Goal: Task Accomplishment & Management: Manage account settings

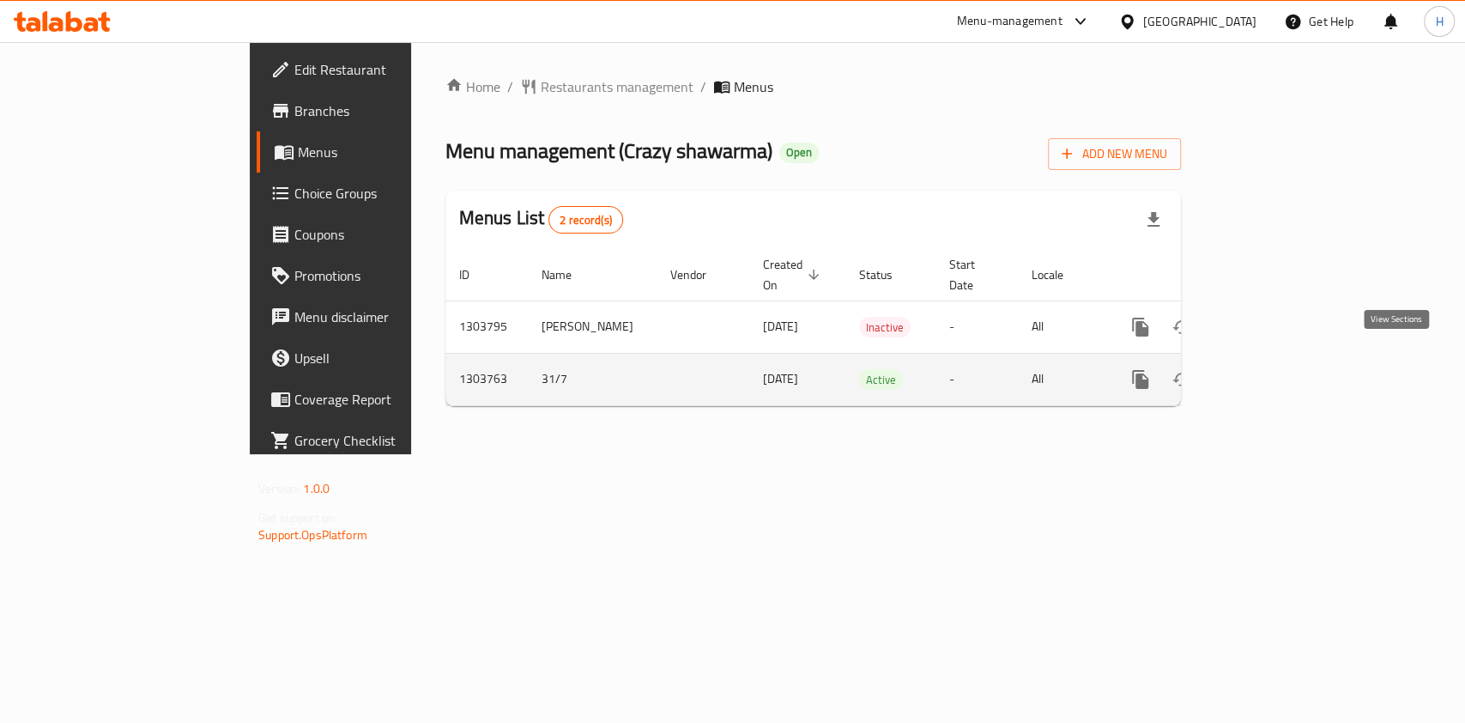
click at [1272, 372] on icon "enhanced table" at bounding box center [1263, 379] width 15 height 15
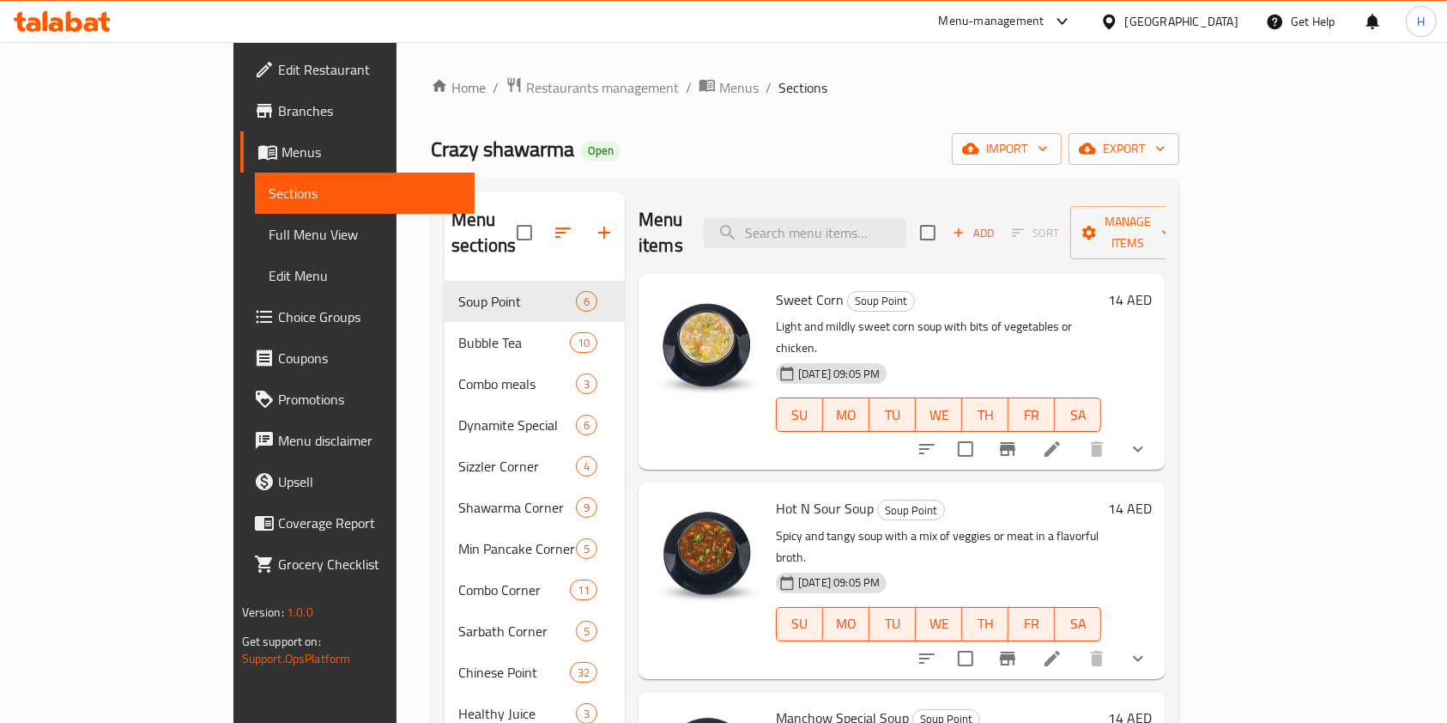
click at [875, 203] on div "Menu items Add Sort Manage items" at bounding box center [901, 233] width 527 height 82
click at [876, 218] on input "search" at bounding box center [805, 233] width 203 height 30
type input "3 pc [PERSON_NAME]"
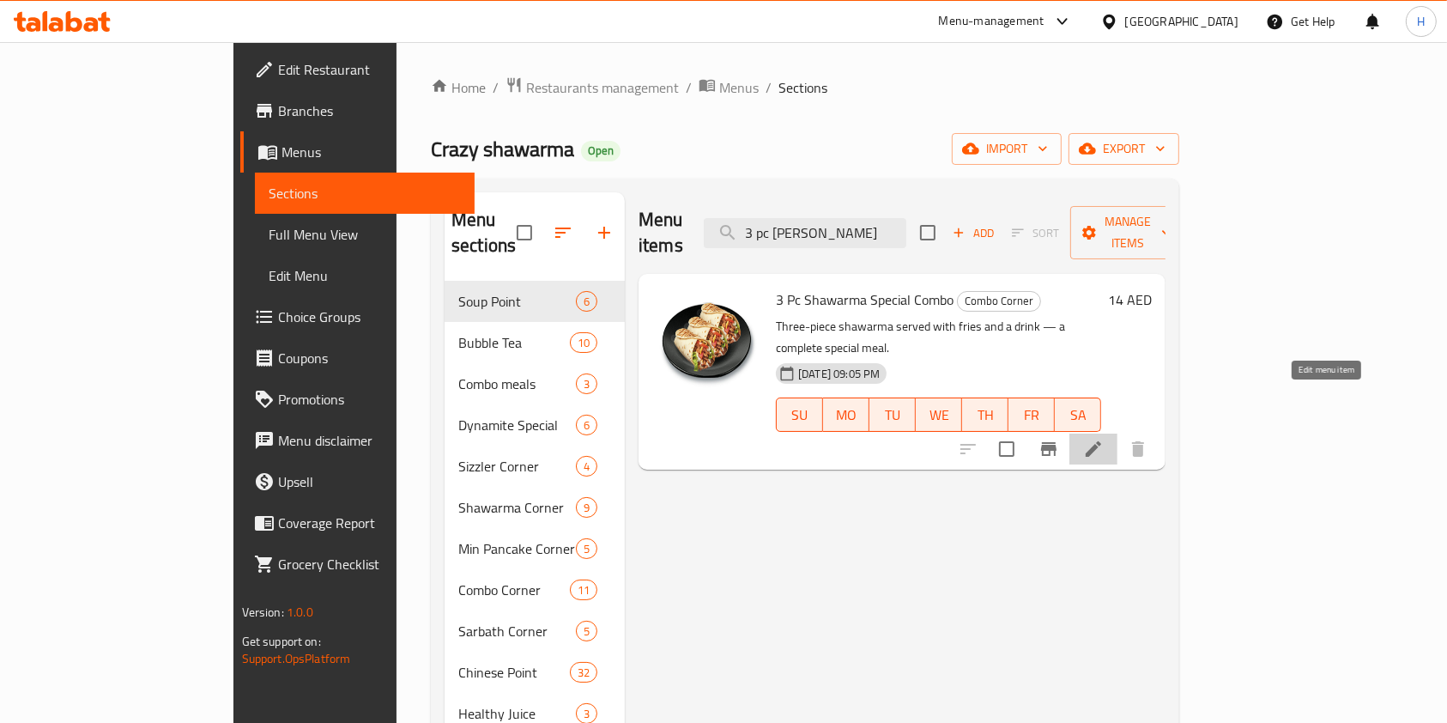
click at [1104, 439] on icon at bounding box center [1093, 449] width 21 height 21
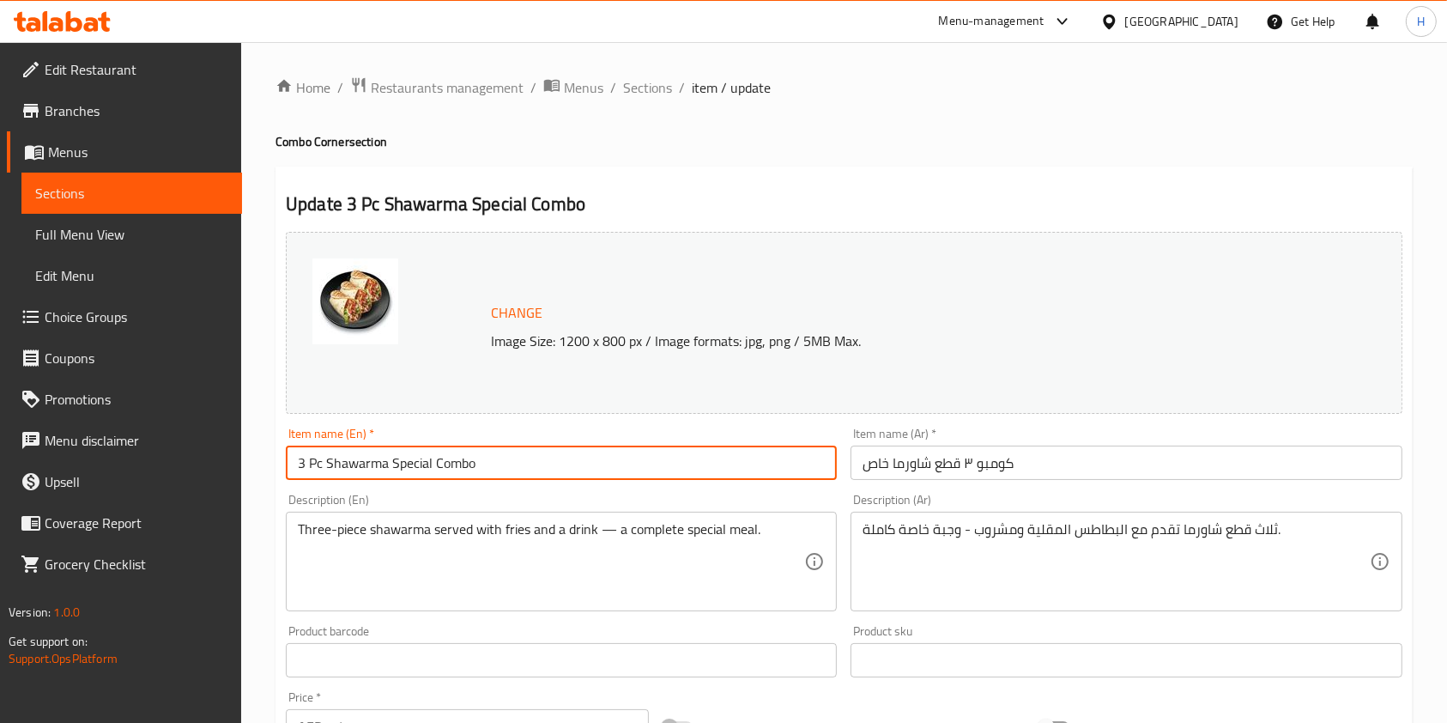
click at [632, 465] on input "3 Pc Shawarma Special Combo" at bounding box center [561, 462] width 551 height 34
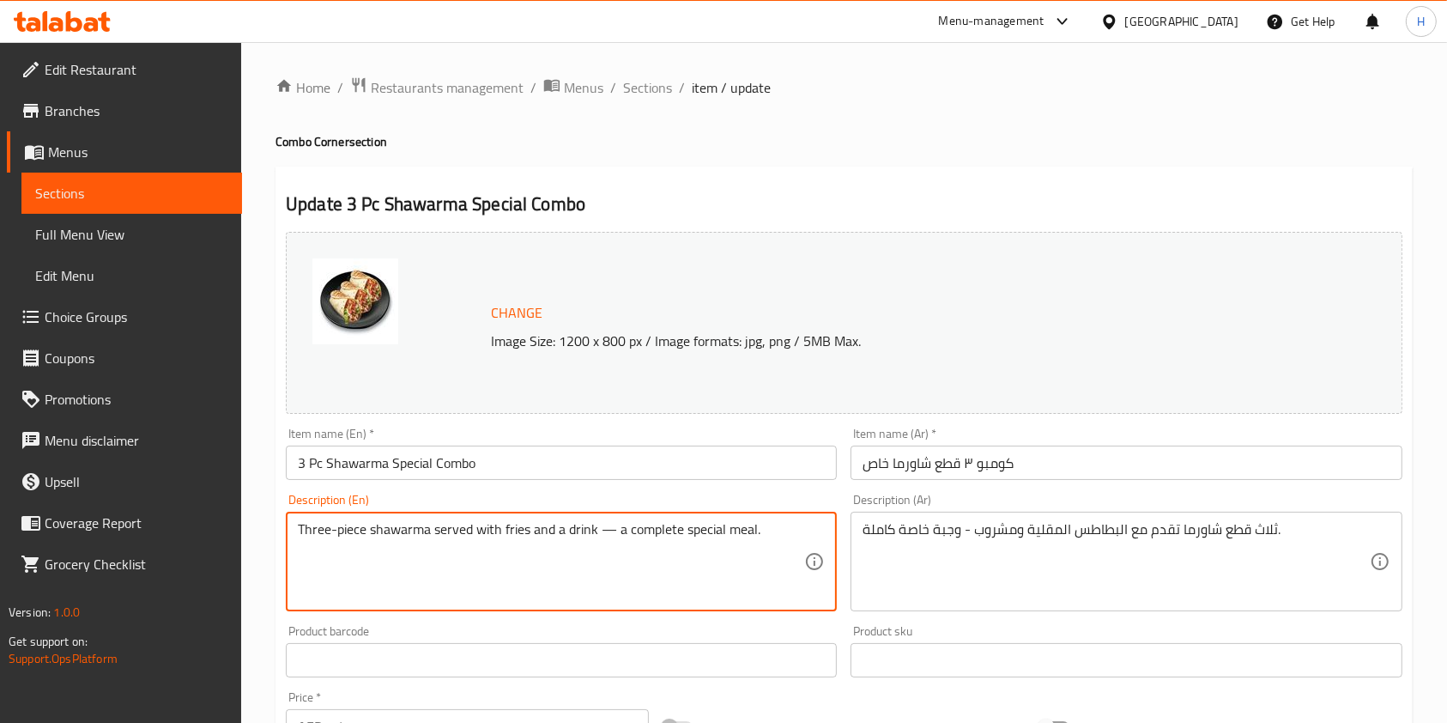
click at [632, 532] on textarea "Three-piece shawarma served with fries and a drink — a complete special meal." at bounding box center [551, 562] width 506 height 82
click at [460, 533] on textarea "Three-piece shawarma served with fries and a drink — a complete special meal." at bounding box center [551, 562] width 506 height 82
drag, startPoint x: 432, startPoint y: 535, endPoint x: 598, endPoint y: 539, distance: 165.7
click at [598, 539] on textarea "Three-piece shawarma served with fries and a drink — a complete special meal." at bounding box center [551, 562] width 506 height 82
click at [560, 523] on textarea "Three-piece shawarma — a complete special meal." at bounding box center [551, 562] width 506 height 82
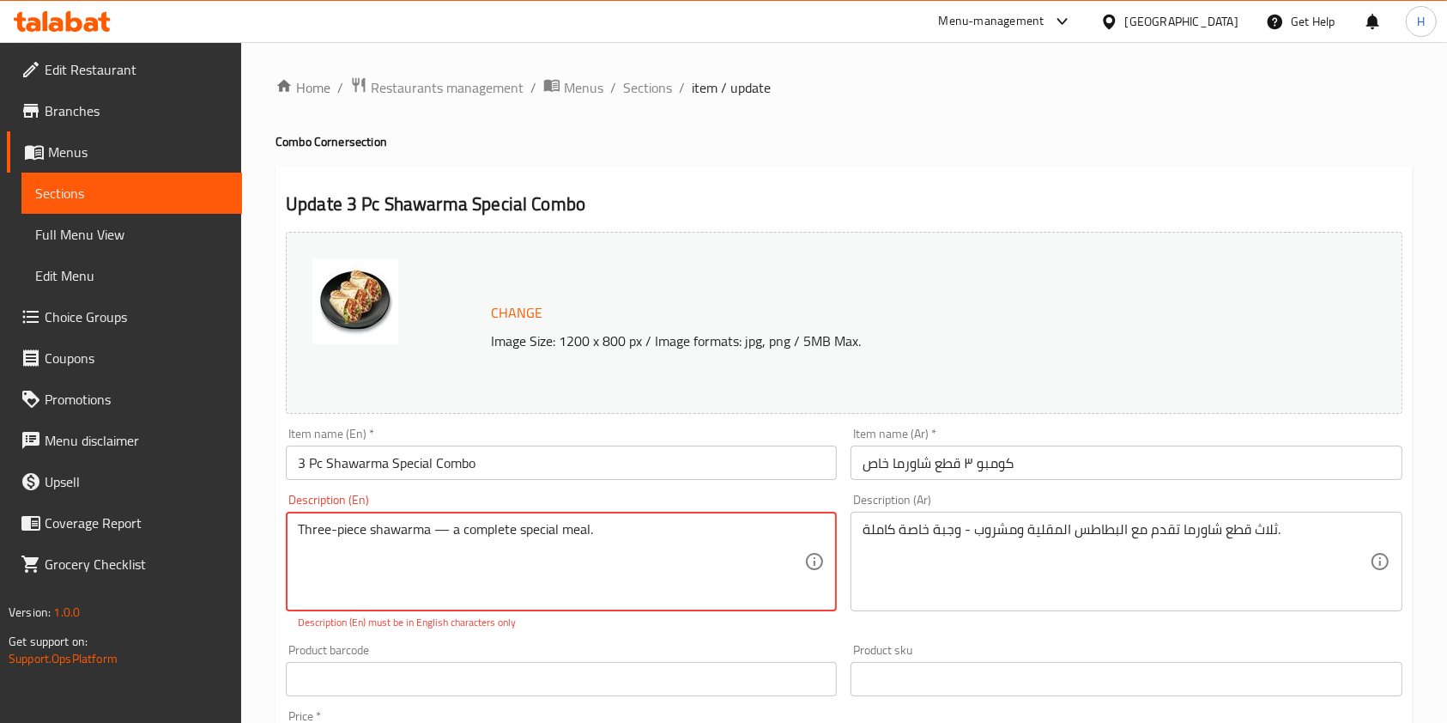
click at [560, 523] on textarea "Three-piece shawarma — a complete special meal." at bounding box center [551, 562] width 506 height 82
type textarea "Three-piece shawarma — a complete special combo."
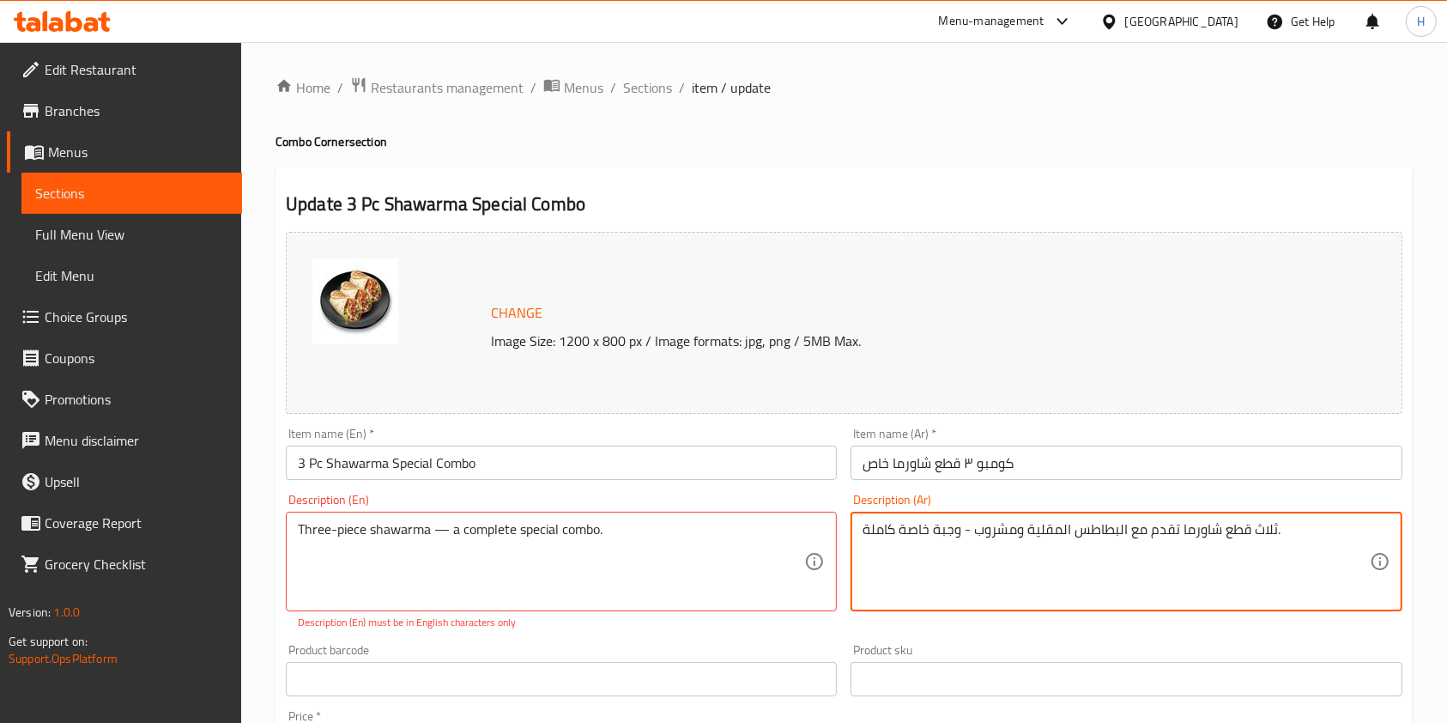
paste textarea "اورما ثلاث قطع — وجبة كومبو خاصة مت"
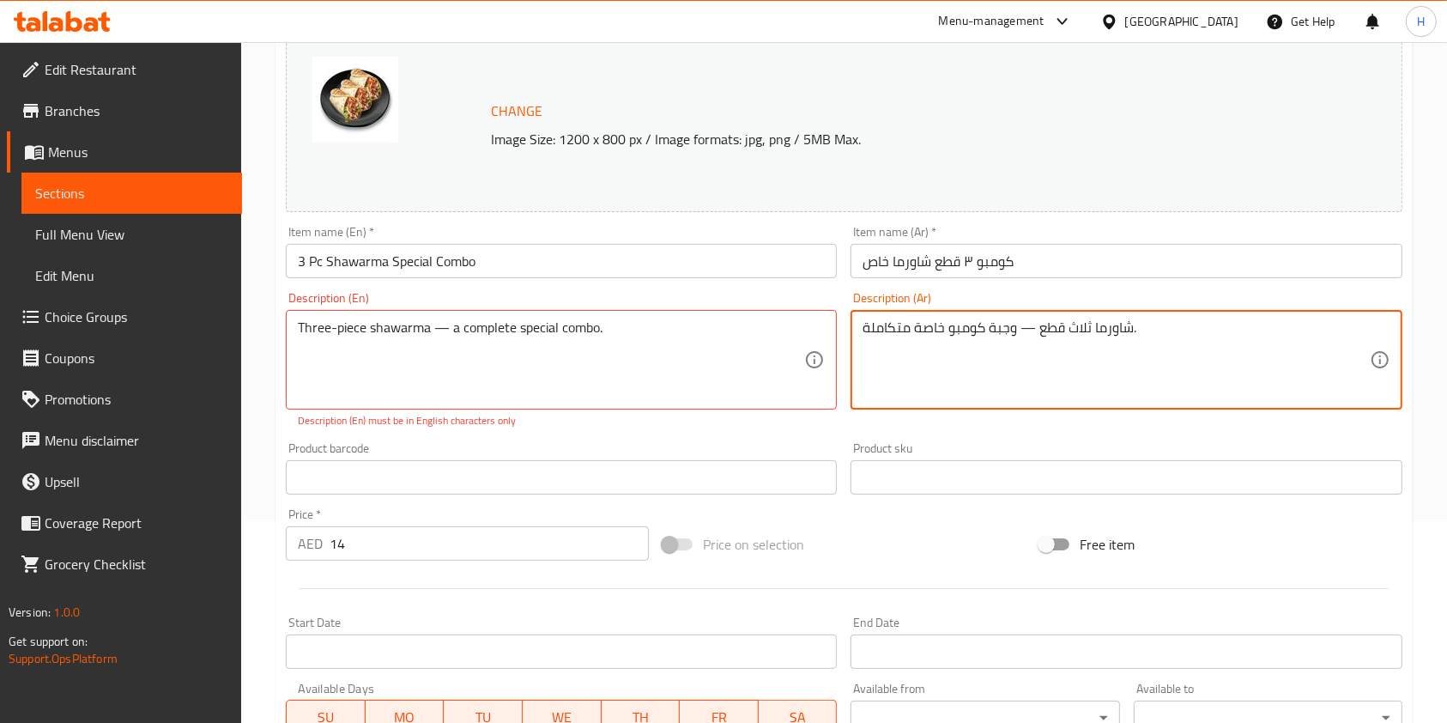
scroll to position [343, 0]
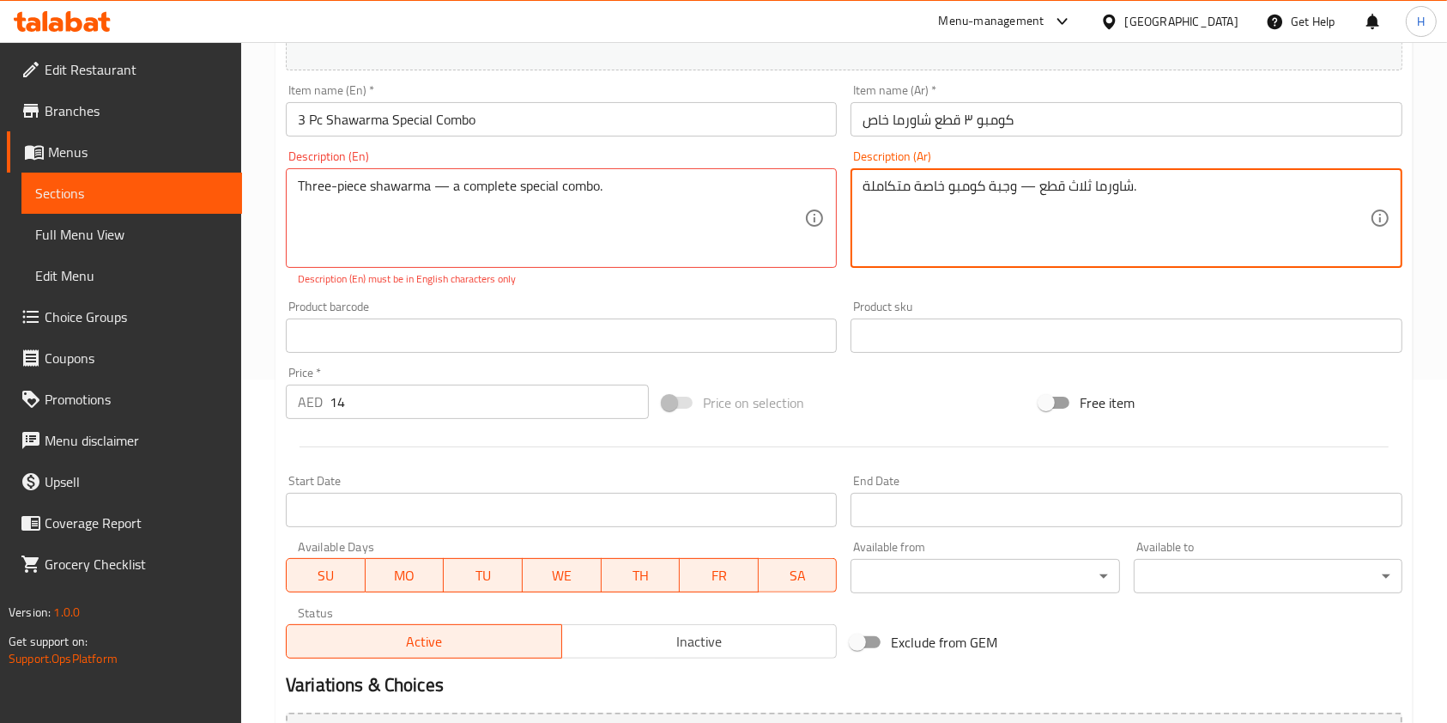
type textarea "شاورما ثلاث قطع — وجبة كومبو خاصة متكاملة."
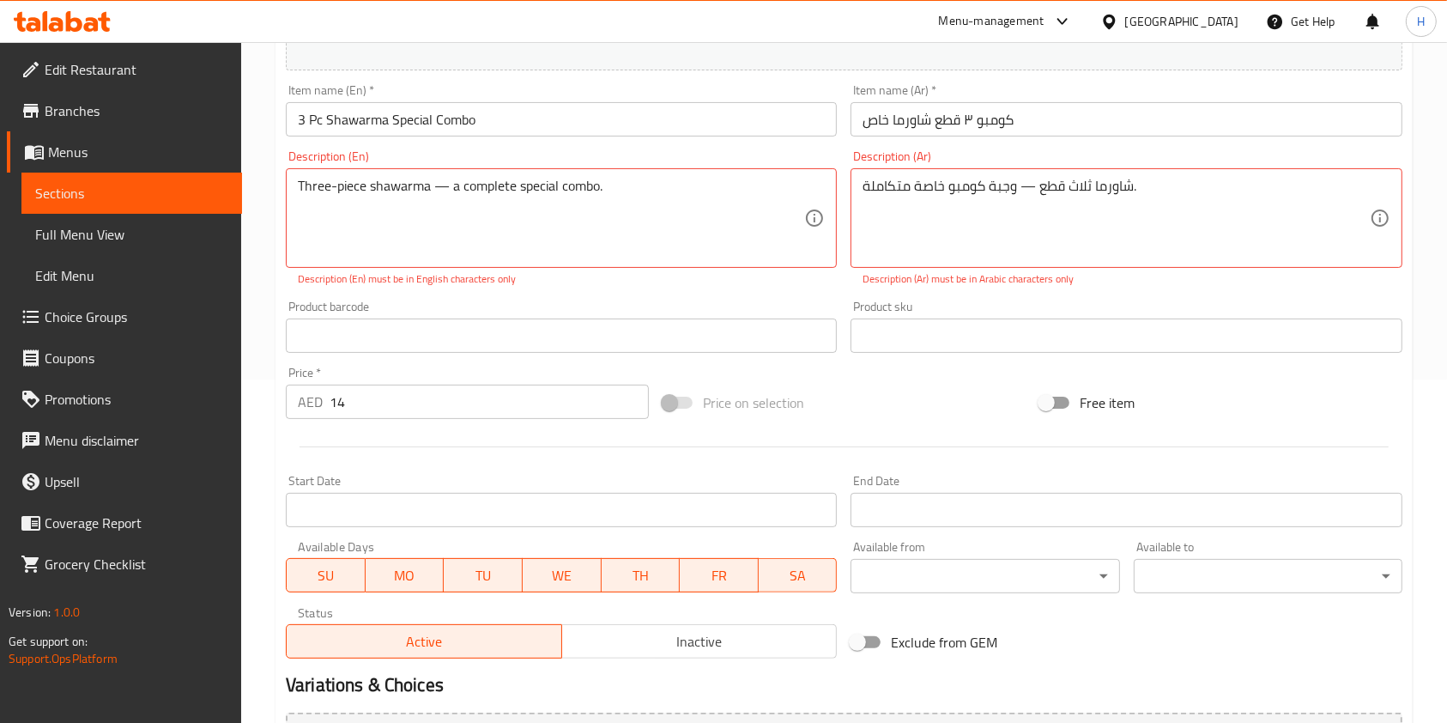
click at [728, 281] on p "Description (En) must be in English characters only" at bounding box center [561, 278] width 527 height 15
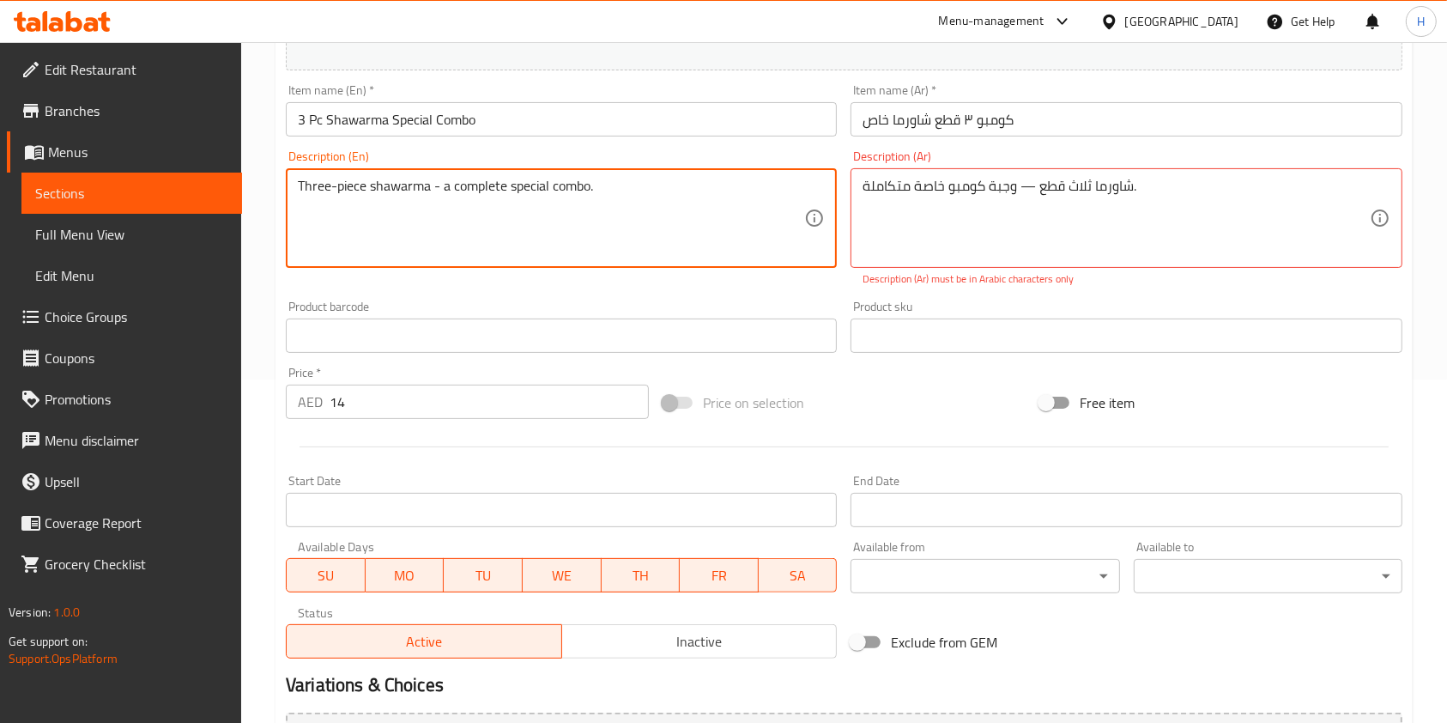
type textarea "Three-piece shawarma - a complete special combo."
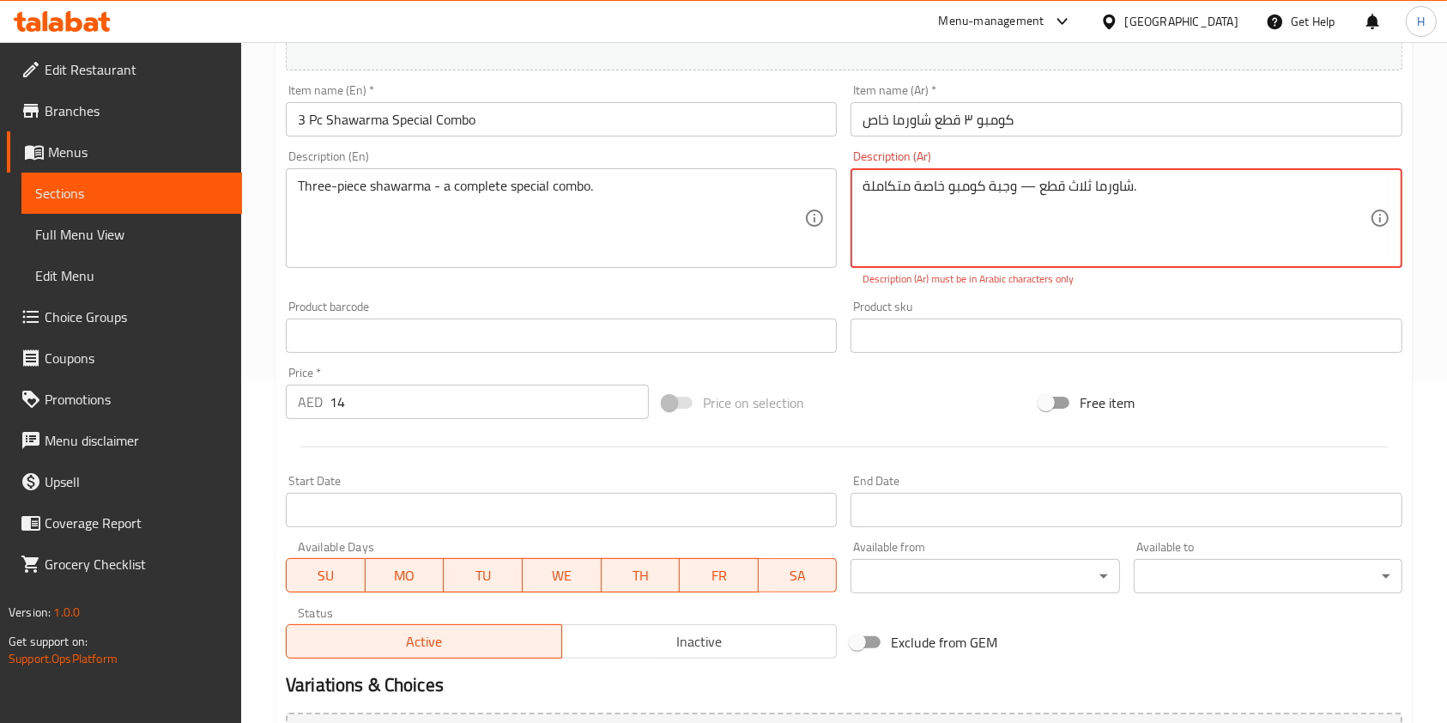
click at [1037, 179] on textarea "شاورما ثلاث قطع — وجبة كومبو خاصة متكاملة." at bounding box center [1115, 219] width 506 height 82
type textarea "شاورما ثلاث قطع — وجبة كومبو خاصة متكاملة."
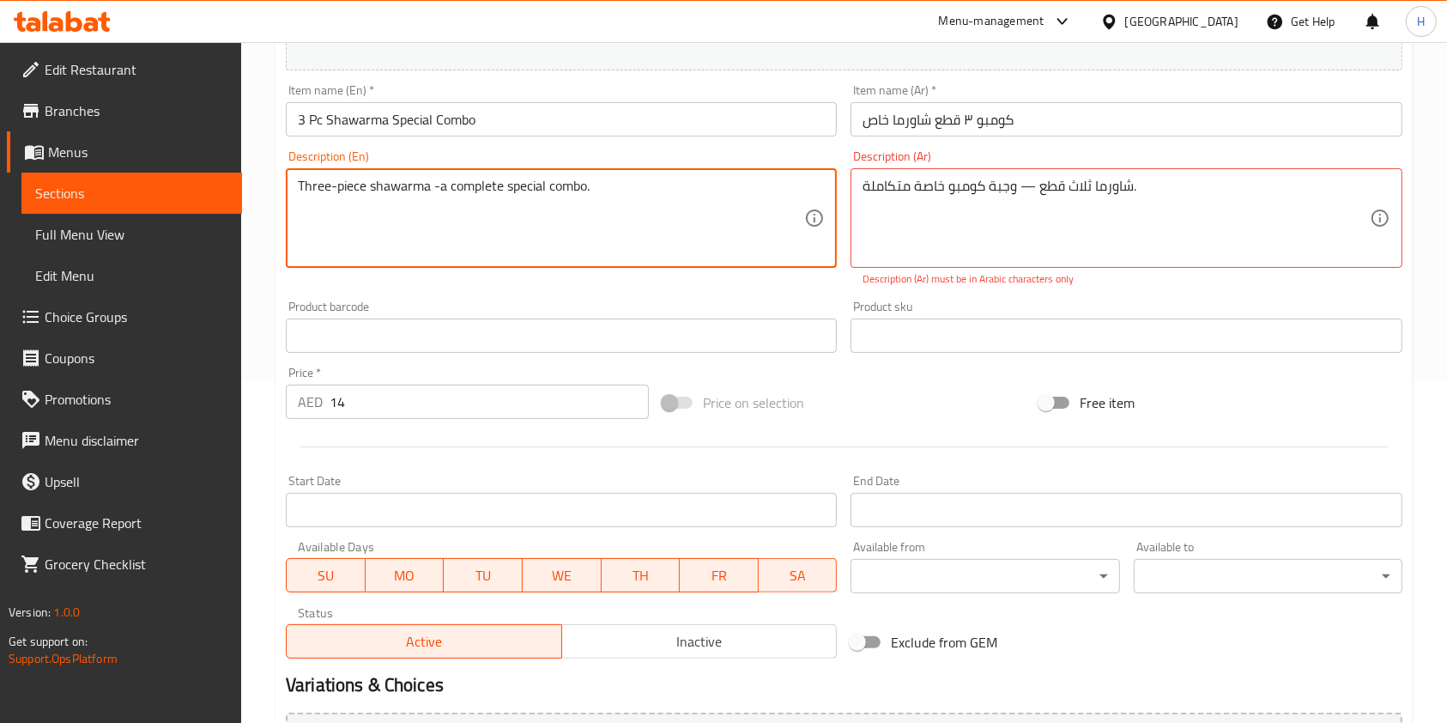
type textarea "Three-piece shawarma - a complete special combo."
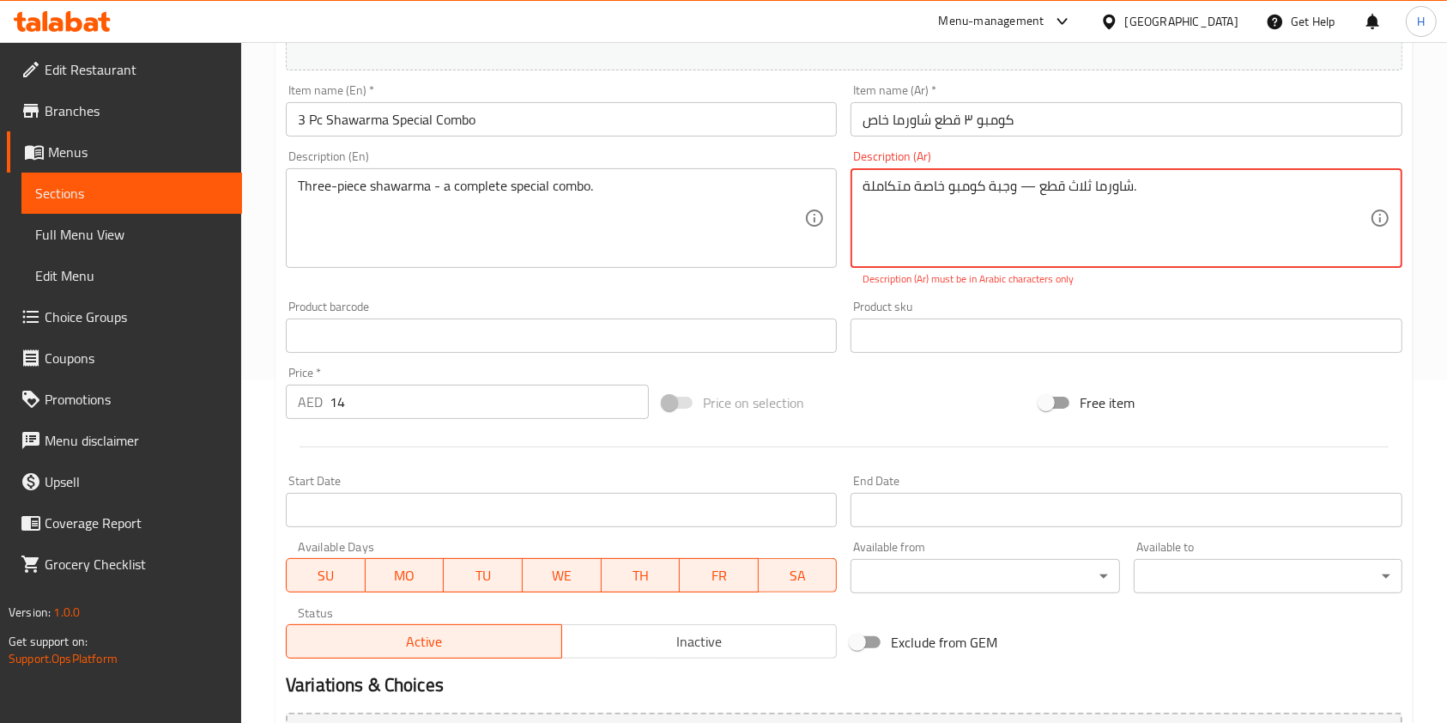
drag, startPoint x: 1021, startPoint y: 189, endPoint x: 1034, endPoint y: 188, distance: 12.9
click at [1098, 231] on textarea "شاورما ثلاث قطع - وجبة كومبو خاصة متكاملة." at bounding box center [1115, 219] width 506 height 82
type textarea "شاورما ثلاث قطع - وجبة كومبو خاصة متكاملة."
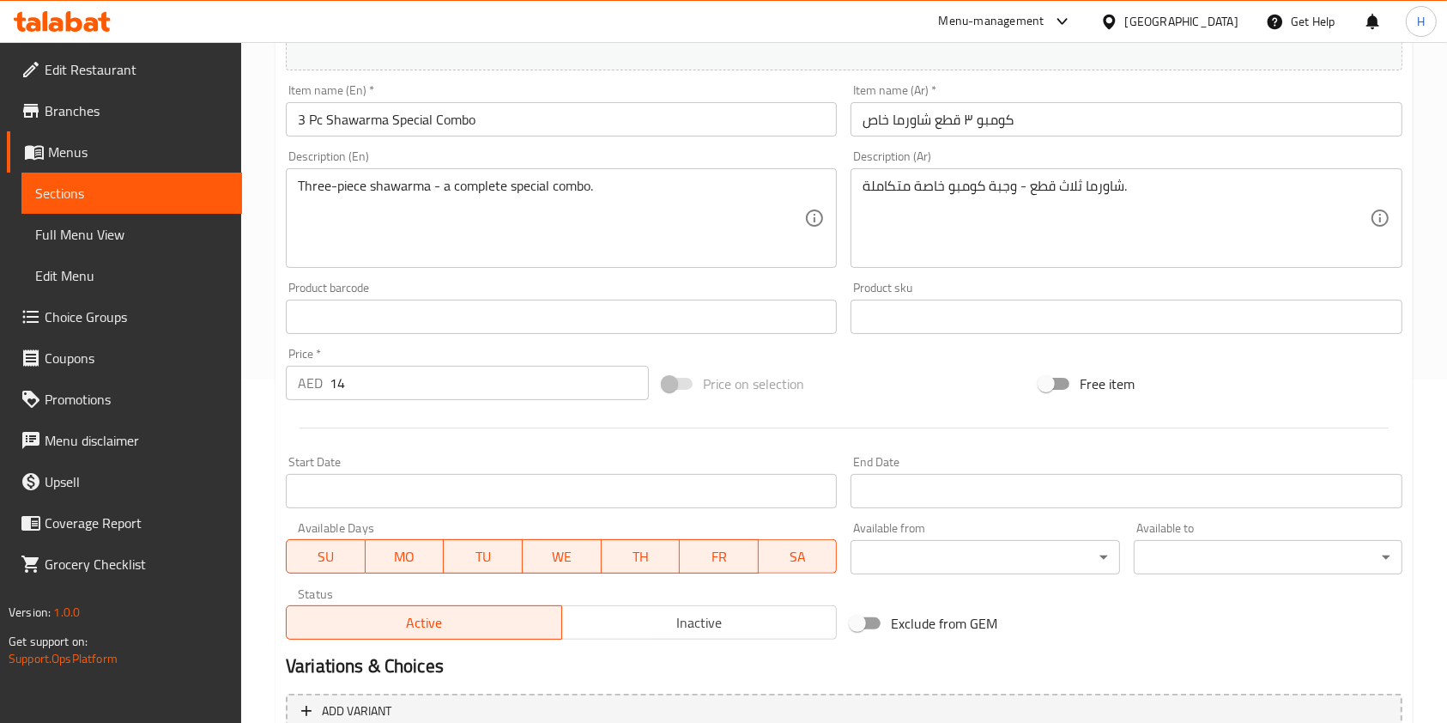
click at [927, 365] on div "Price on selection" at bounding box center [844, 383] width 377 height 46
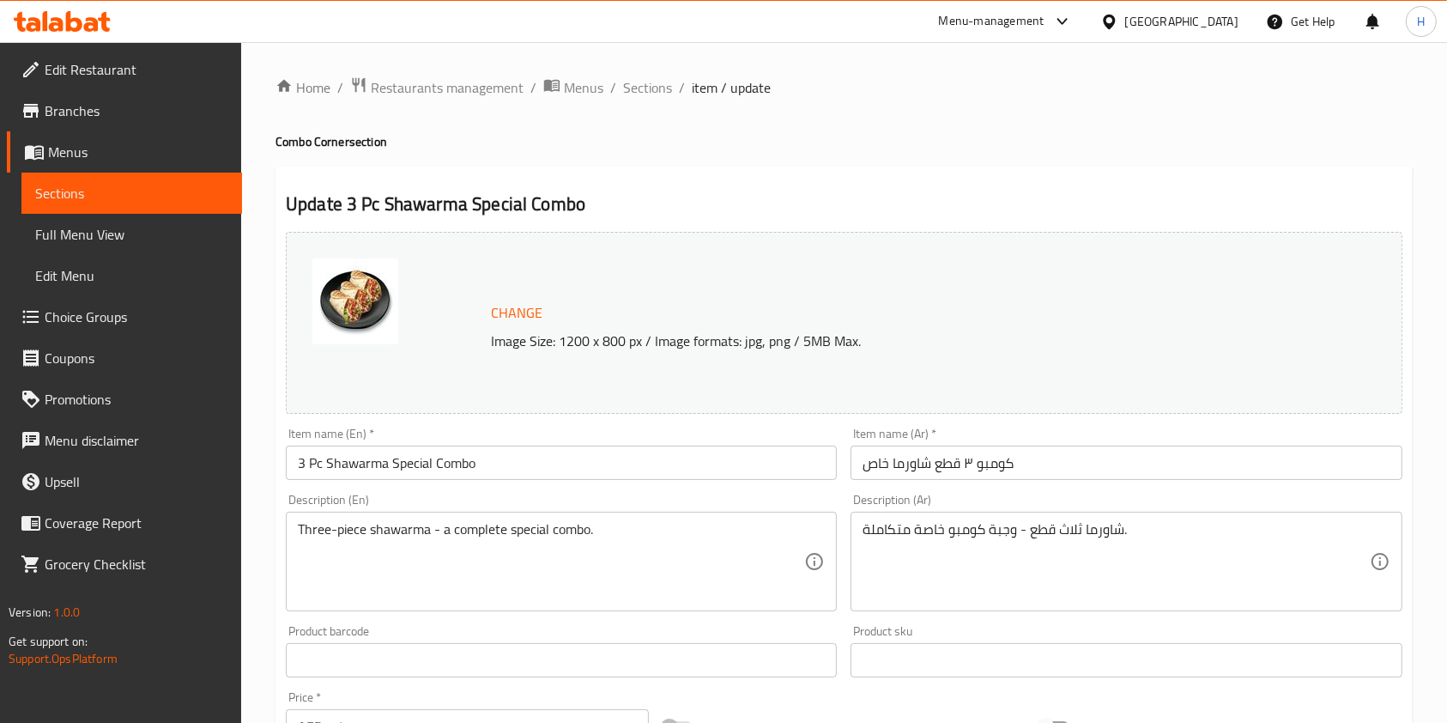
scroll to position [515, 0]
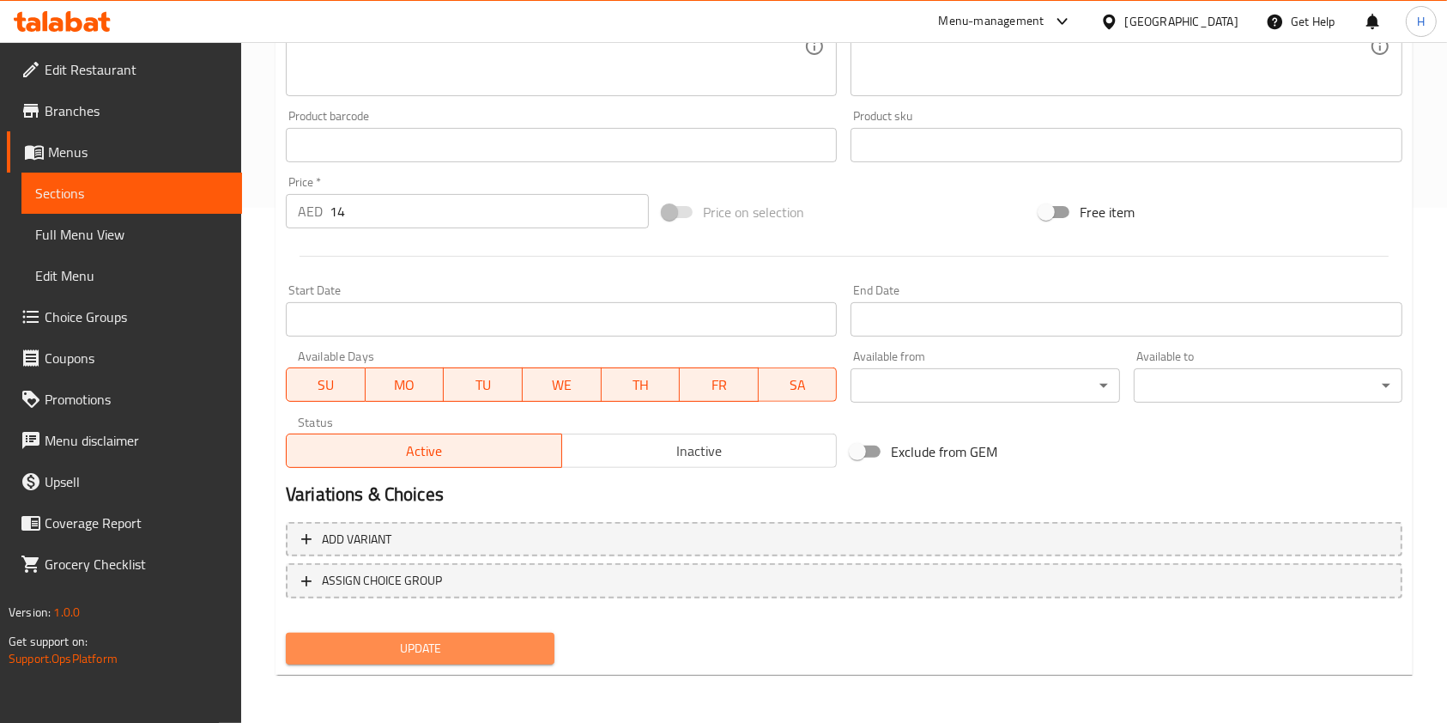
click at [489, 655] on span "Update" at bounding box center [419, 648] width 241 height 21
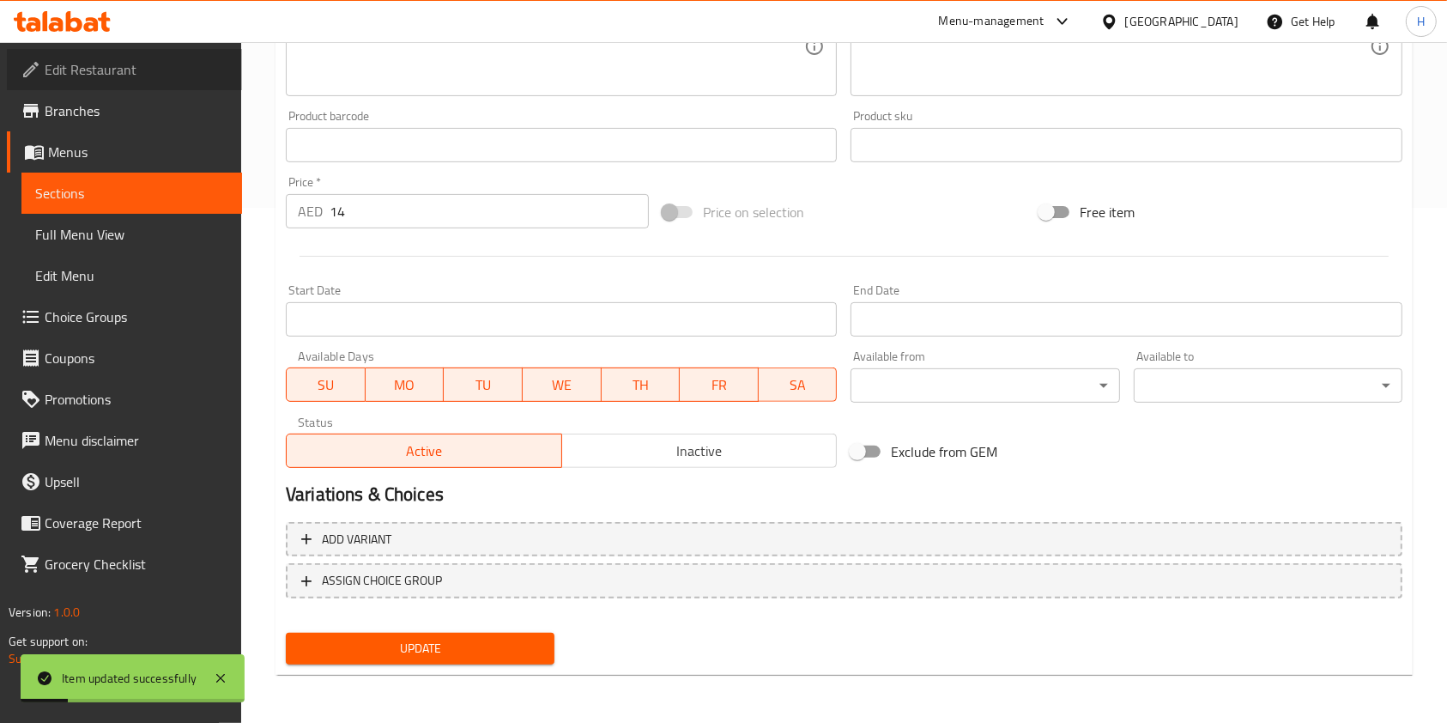
click at [145, 70] on span "Edit Restaurant" at bounding box center [137, 69] width 184 height 21
